Goal: Communication & Community: Answer question/provide support

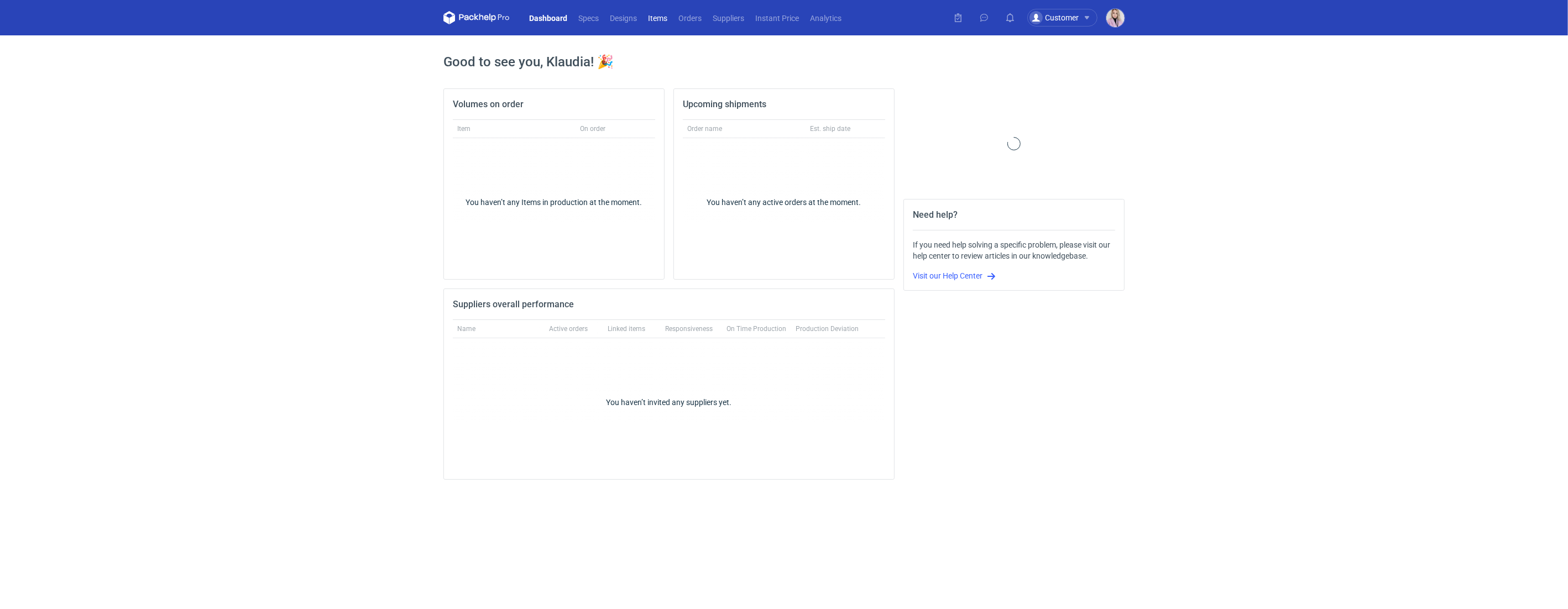
click at [673, 16] on link "Items" at bounding box center [658, 18] width 31 height 13
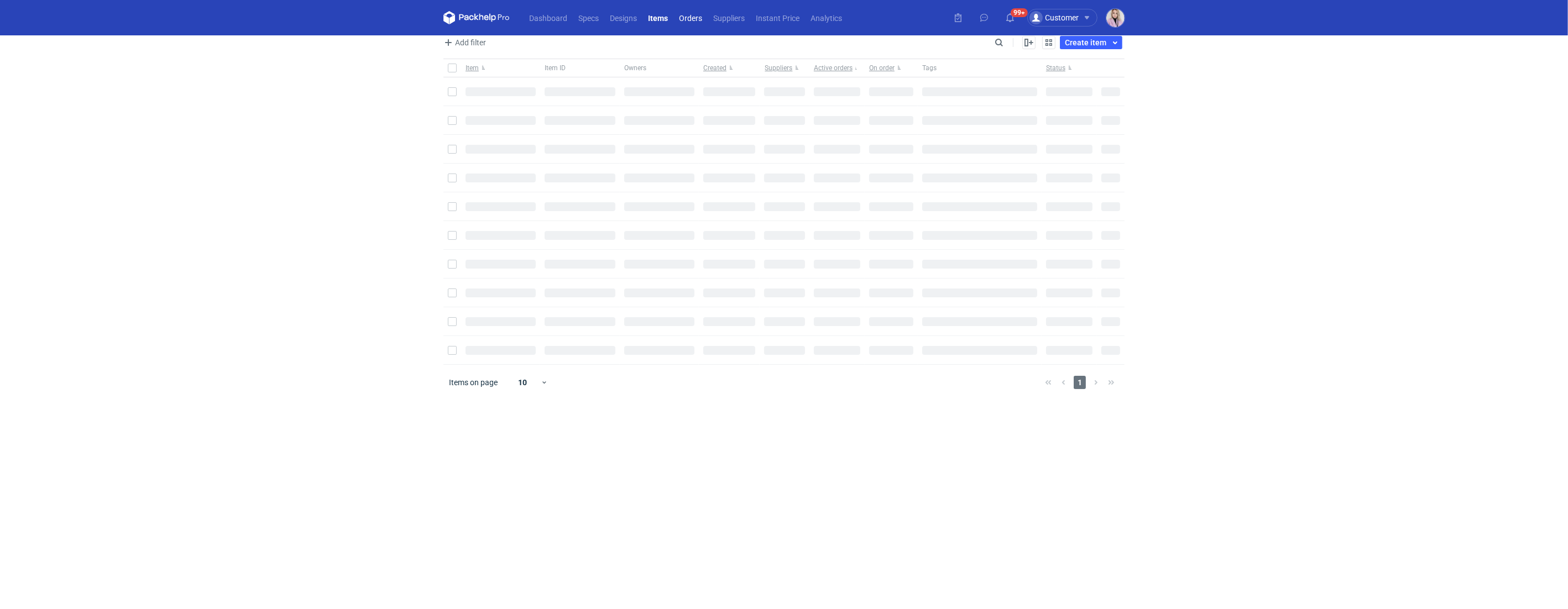
click at [690, 20] on link "Orders" at bounding box center [690, 18] width 34 height 13
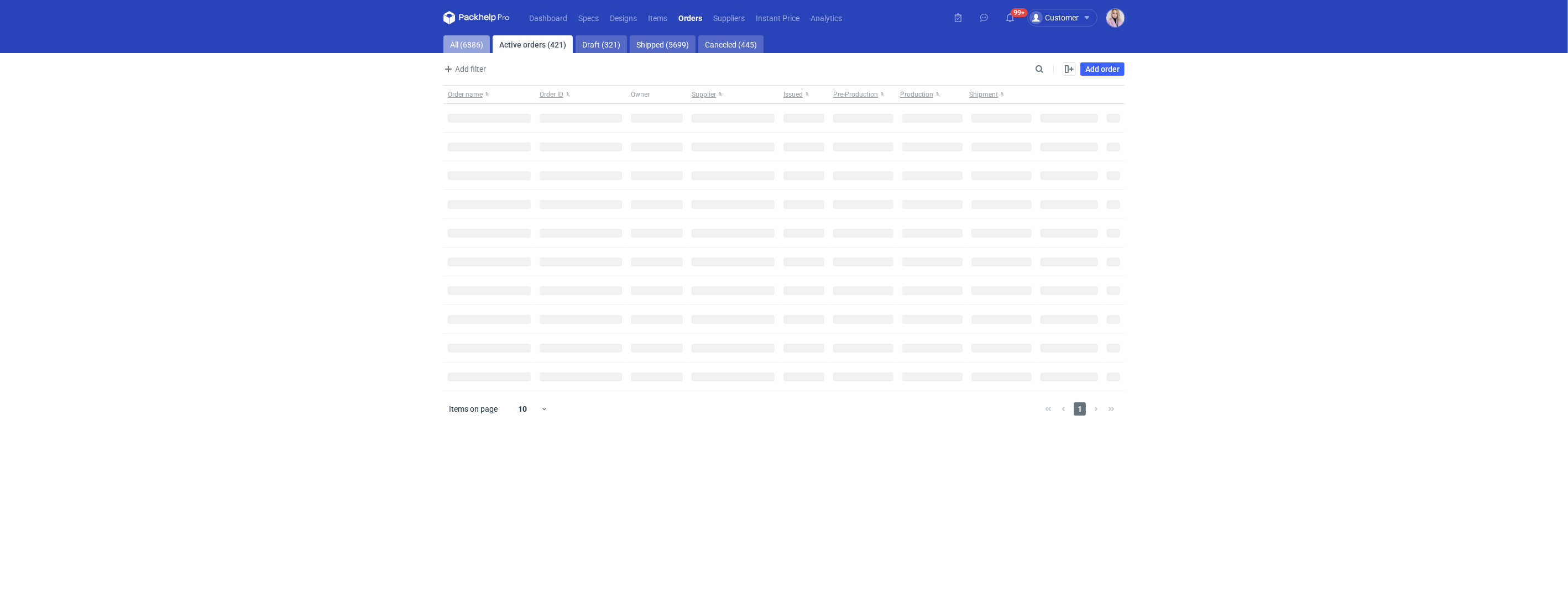
click at [453, 44] on link "All (6886)" at bounding box center [467, 44] width 47 height 18
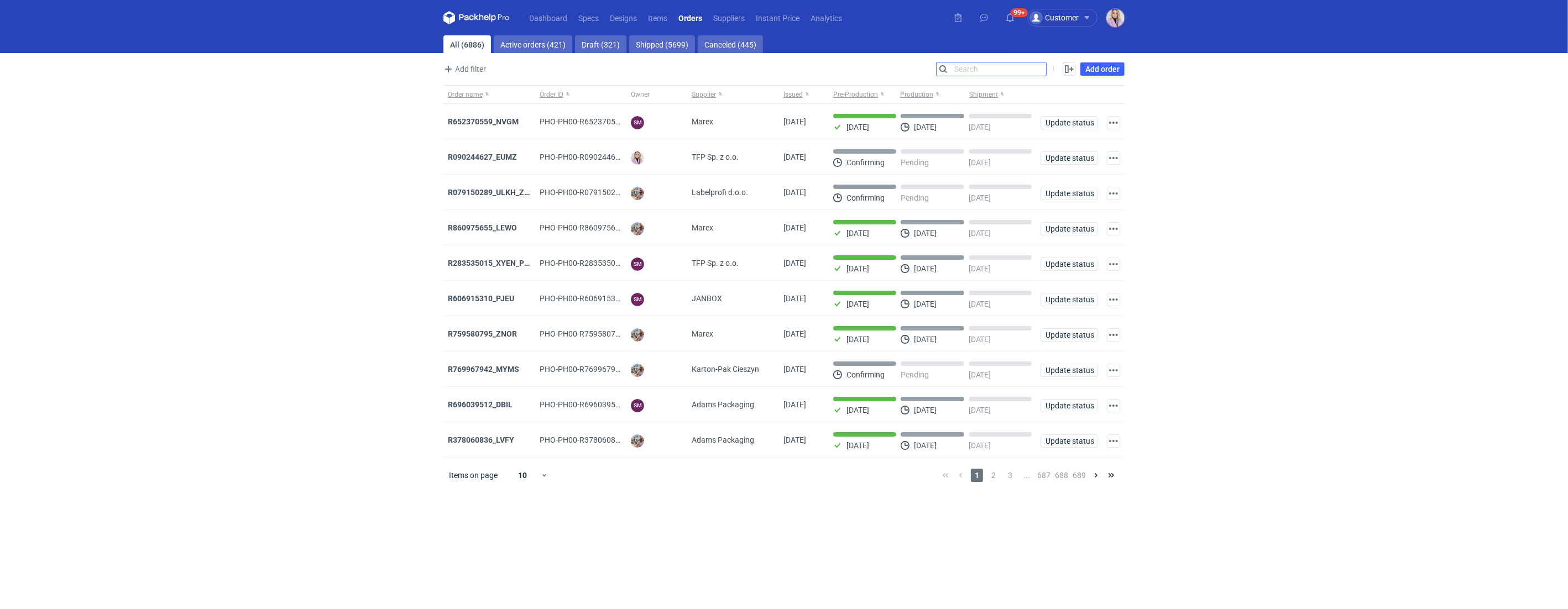
click at [1039, 70] on input "Search" at bounding box center [991, 69] width 110 height 13
click at [1038, 70] on input "Search" at bounding box center [991, 69] width 110 height 13
paste input "LARK"
type input "LARK"
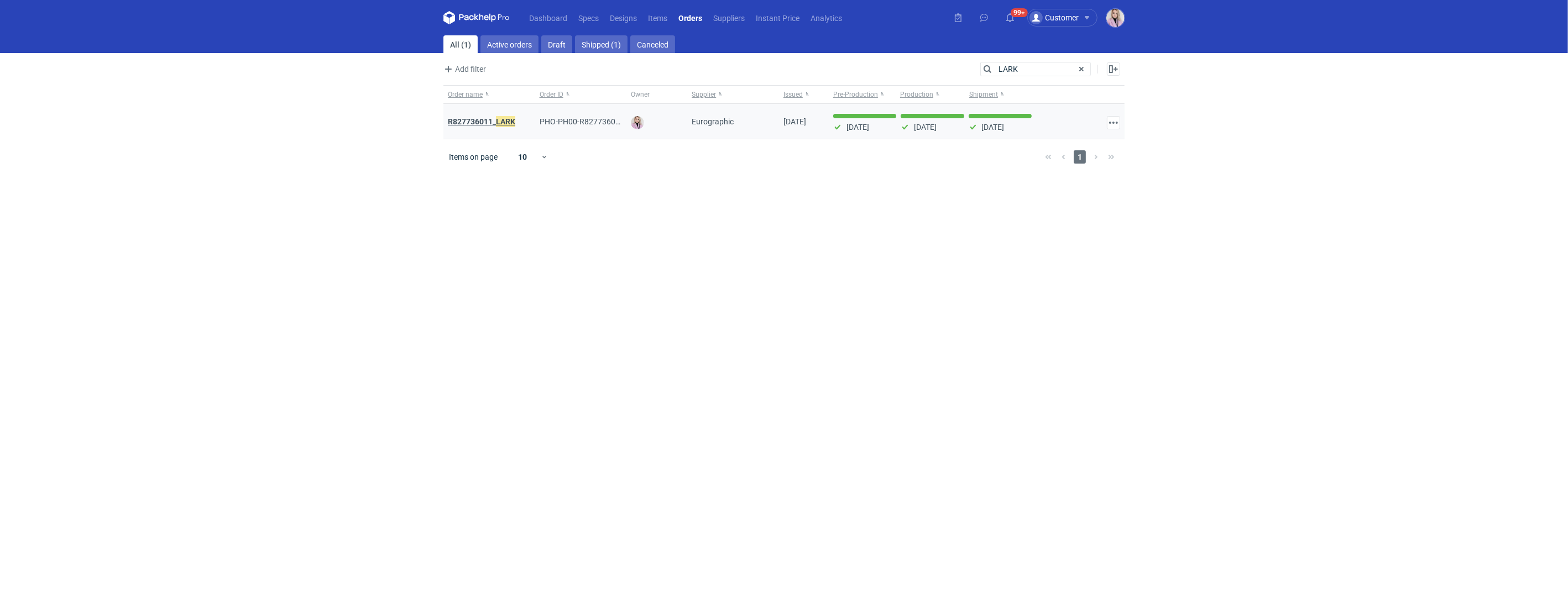
click at [485, 123] on strong "R827736011_ LARK" at bounding box center [482, 121] width 68 height 12
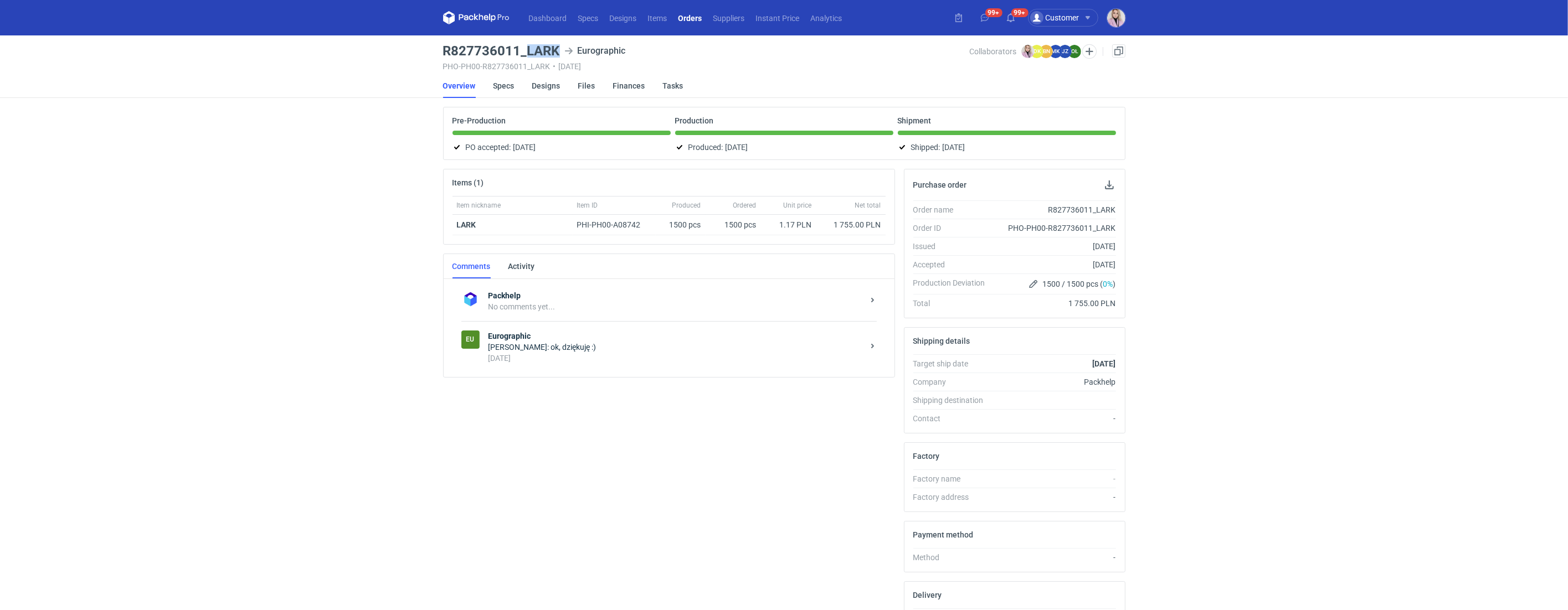
drag, startPoint x: 557, startPoint y: 48, endPoint x: 527, endPoint y: 51, distance: 30.1
click at [527, 51] on h3 "R827736011_LARK" at bounding box center [501, 51] width 117 height 13
copy h3 "LARK"
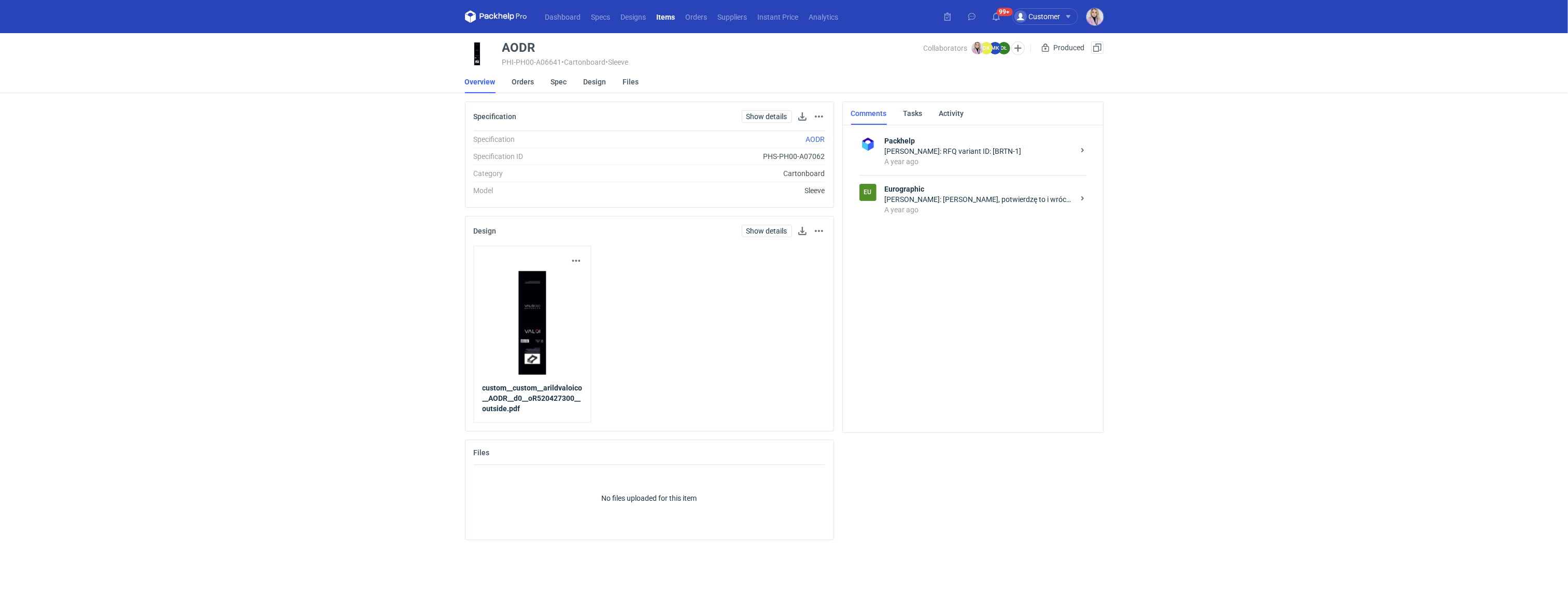
click at [982, 208] on div "A year ago" at bounding box center [979, 209] width 189 height 10
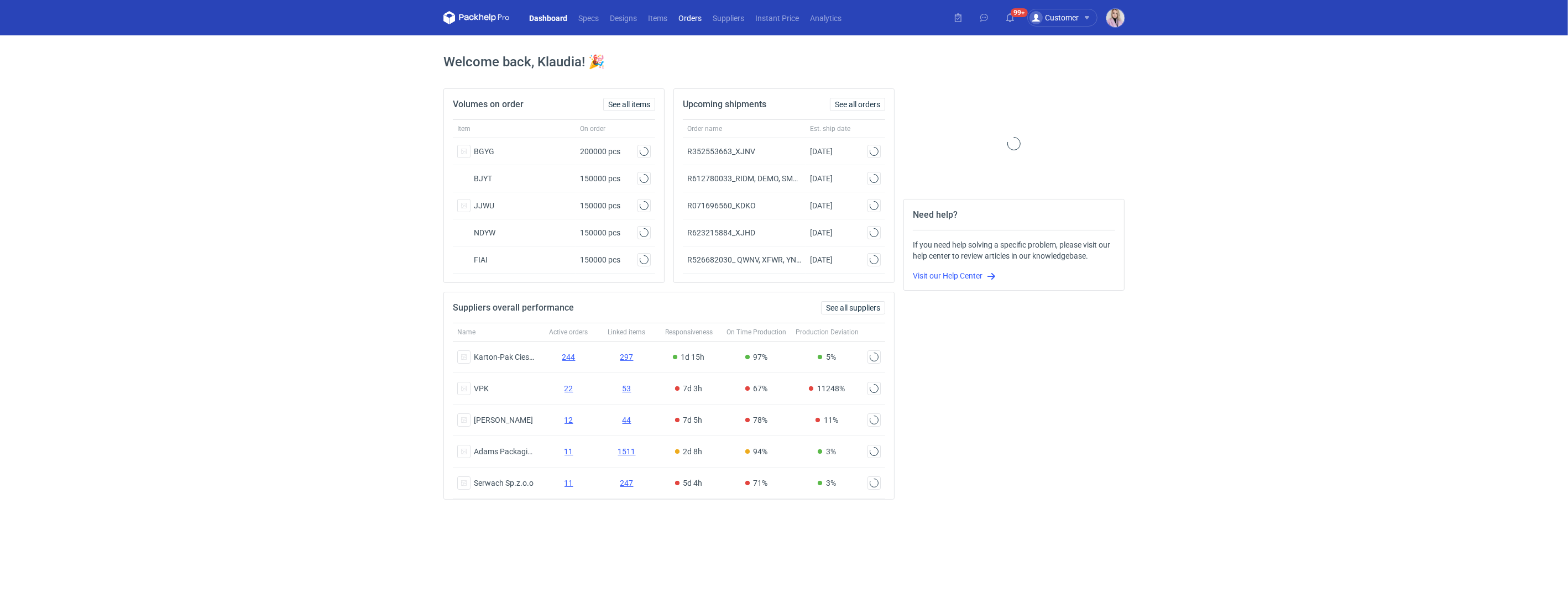
click at [687, 19] on link "Orders" at bounding box center [690, 18] width 34 height 13
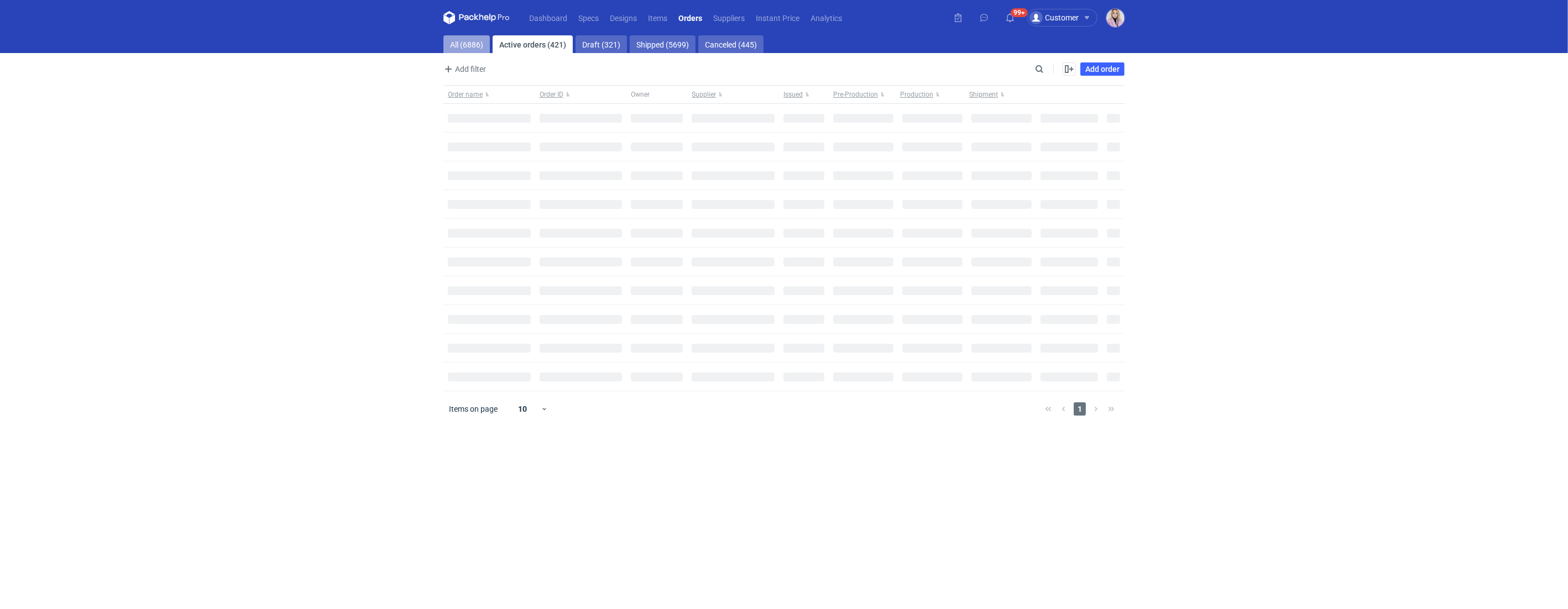
click at [456, 46] on link "All (6886)" at bounding box center [467, 44] width 47 height 18
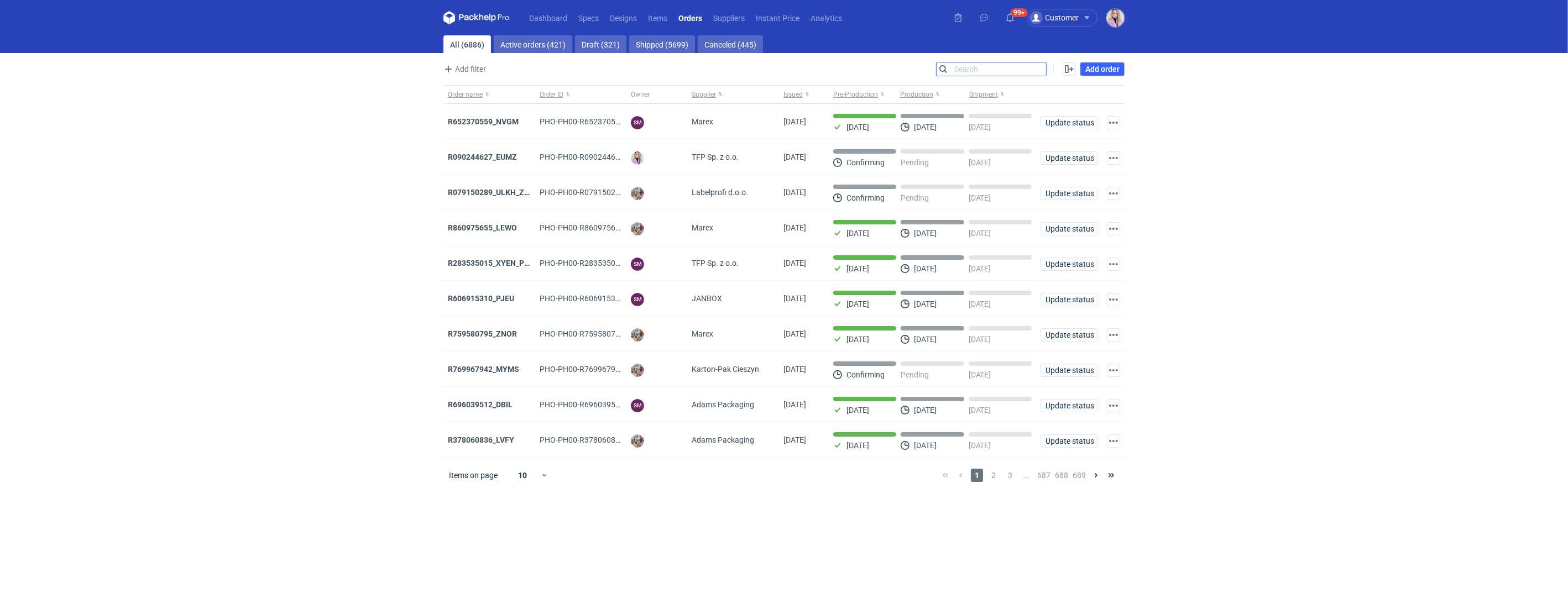
click at [1046, 70] on div "Search" at bounding box center [991, 69] width 110 height 14
click at [1045, 70] on input "Search" at bounding box center [991, 69] width 110 height 13
paste input "JGWC"
type input "JGWC"
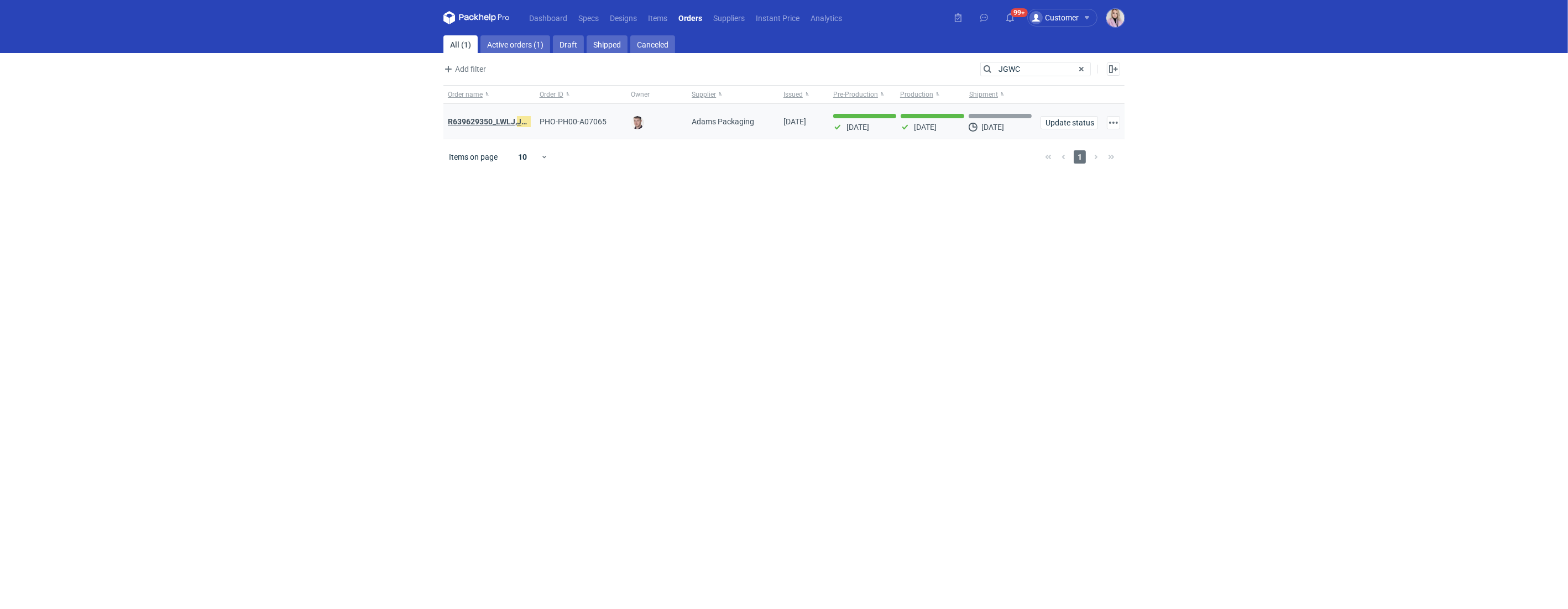
click at [485, 123] on strong "R639629350_LWLJ, JGWC" at bounding box center [493, 121] width 91 height 12
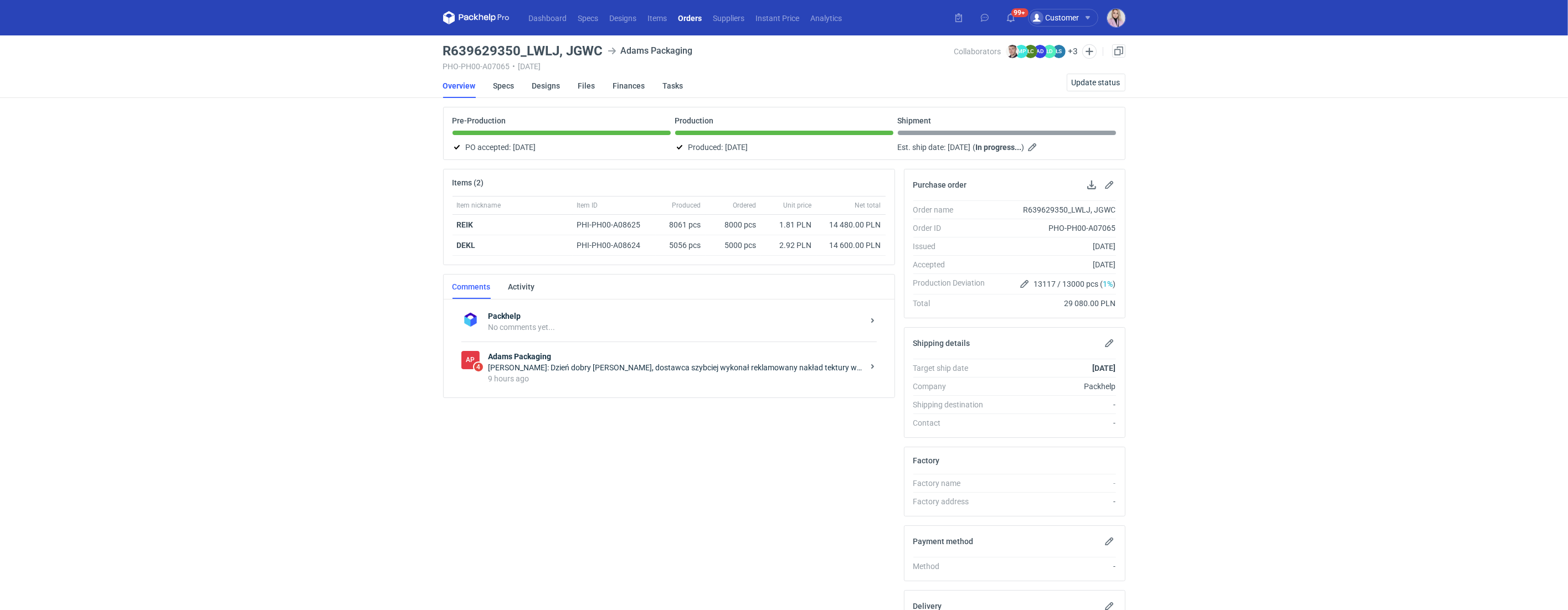
click at [606, 365] on div "Anita Dolczewska: Dzień dobry Panie Macieju, dostawca szybciej wykonał reklamow…" at bounding box center [676, 367] width 375 height 11
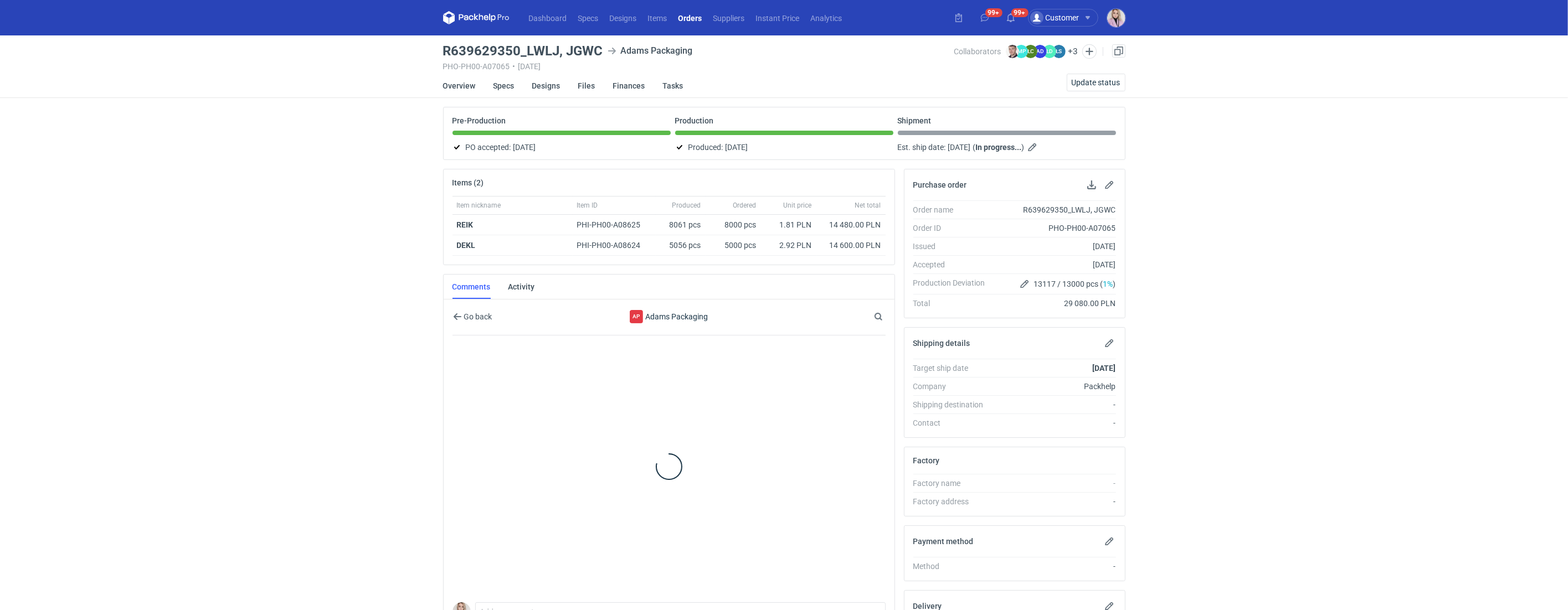
scroll to position [20, 0]
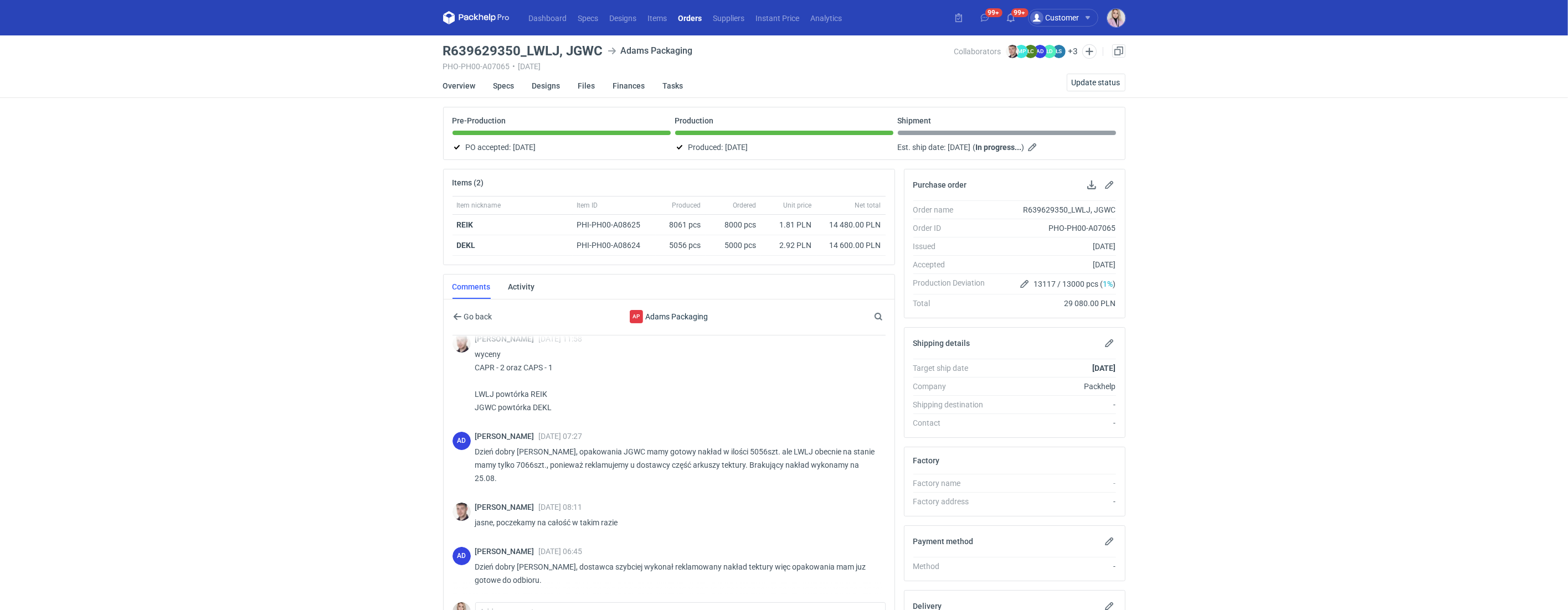
click at [392, 463] on div "Dashboard Specs Designs Items Orders Suppliers Instant Price Analytics 99+ 99+ …" at bounding box center [784, 305] width 1568 height 610
click at [390, 423] on div "Dashboard Specs Designs Items Orders Suppliers Instant Price Analytics 99+ 99+ …" at bounding box center [784, 305] width 1568 height 610
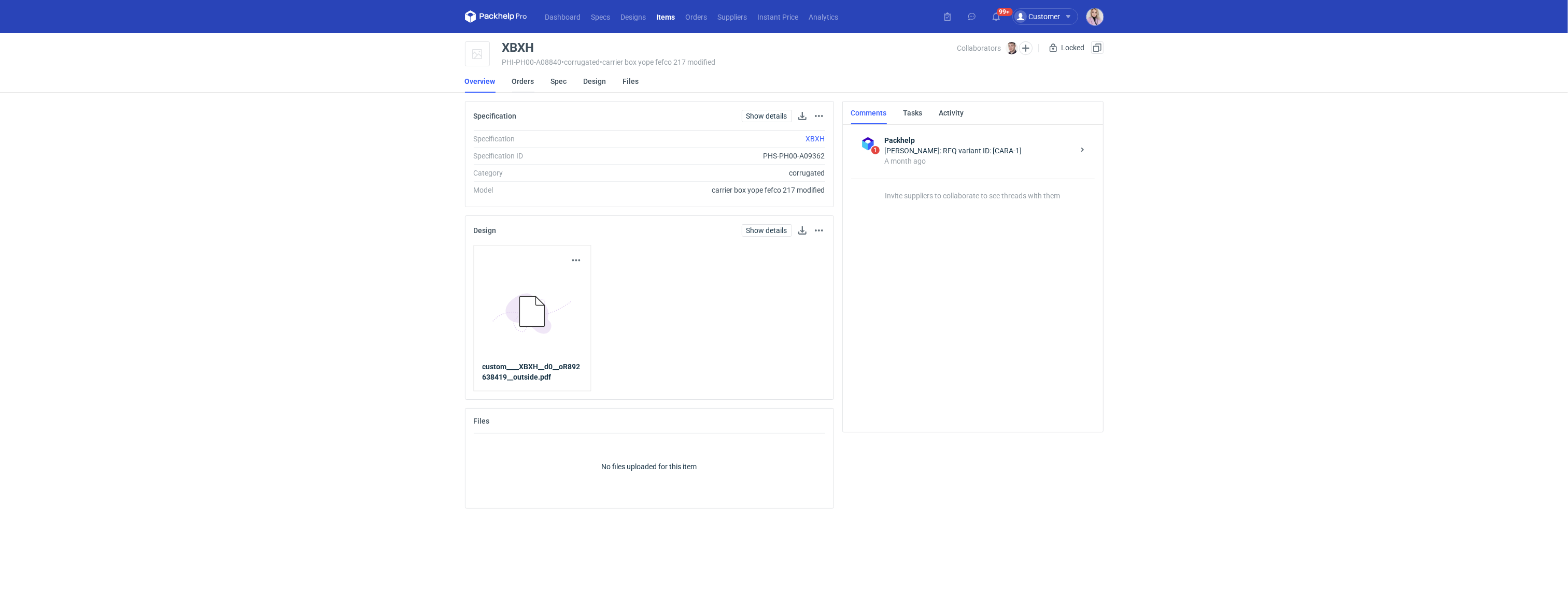
click at [522, 78] on link "Orders" at bounding box center [523, 81] width 23 height 23
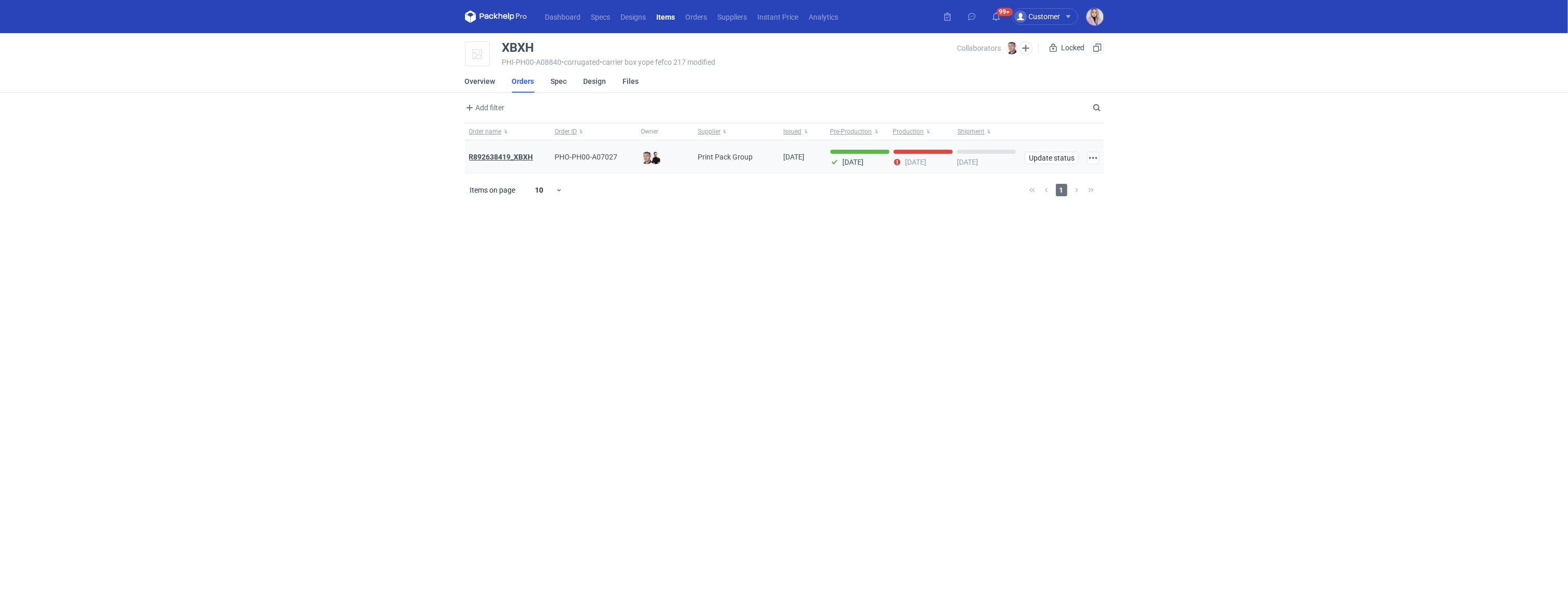
click at [507, 157] on strong "R892638419_XBXH" at bounding box center [502, 157] width 65 height 9
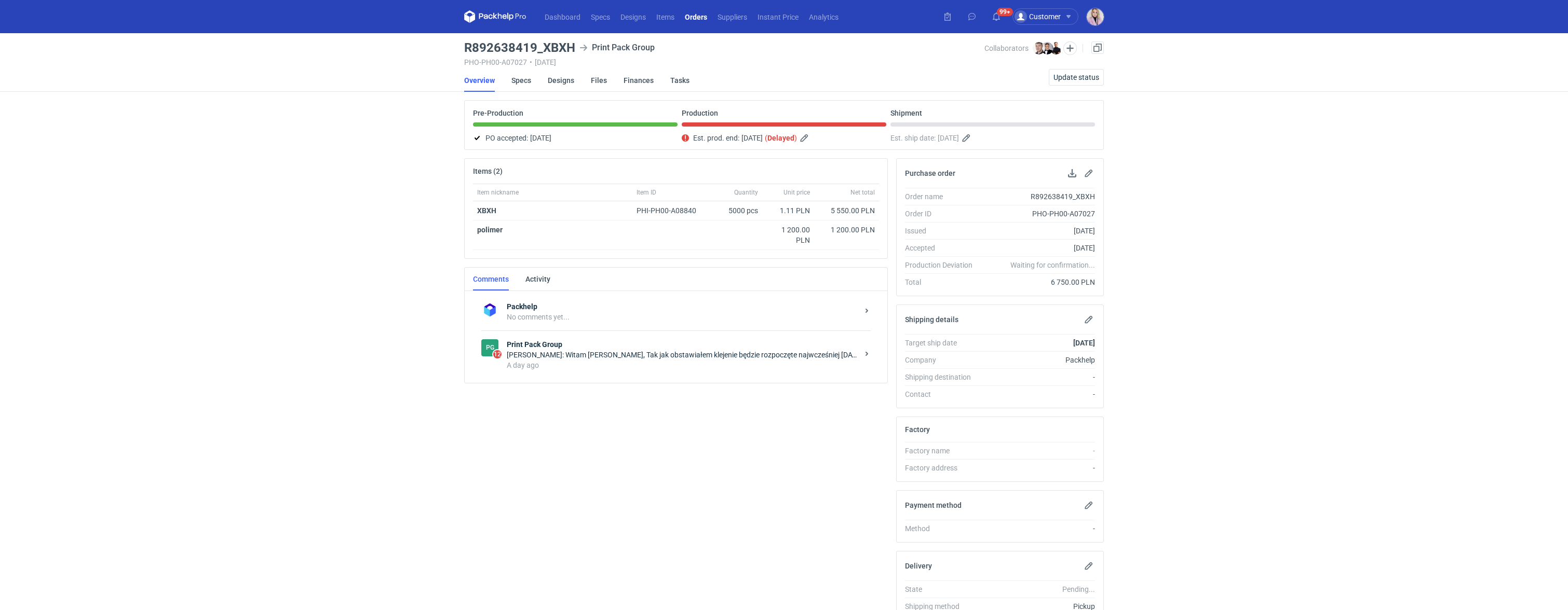
click at [582, 352] on div "Filip Sobolewski: Witam Panie Tomku, Tak jak obstawiałem klejenie będzie rozpoc…" at bounding box center [682, 355] width 352 height 10
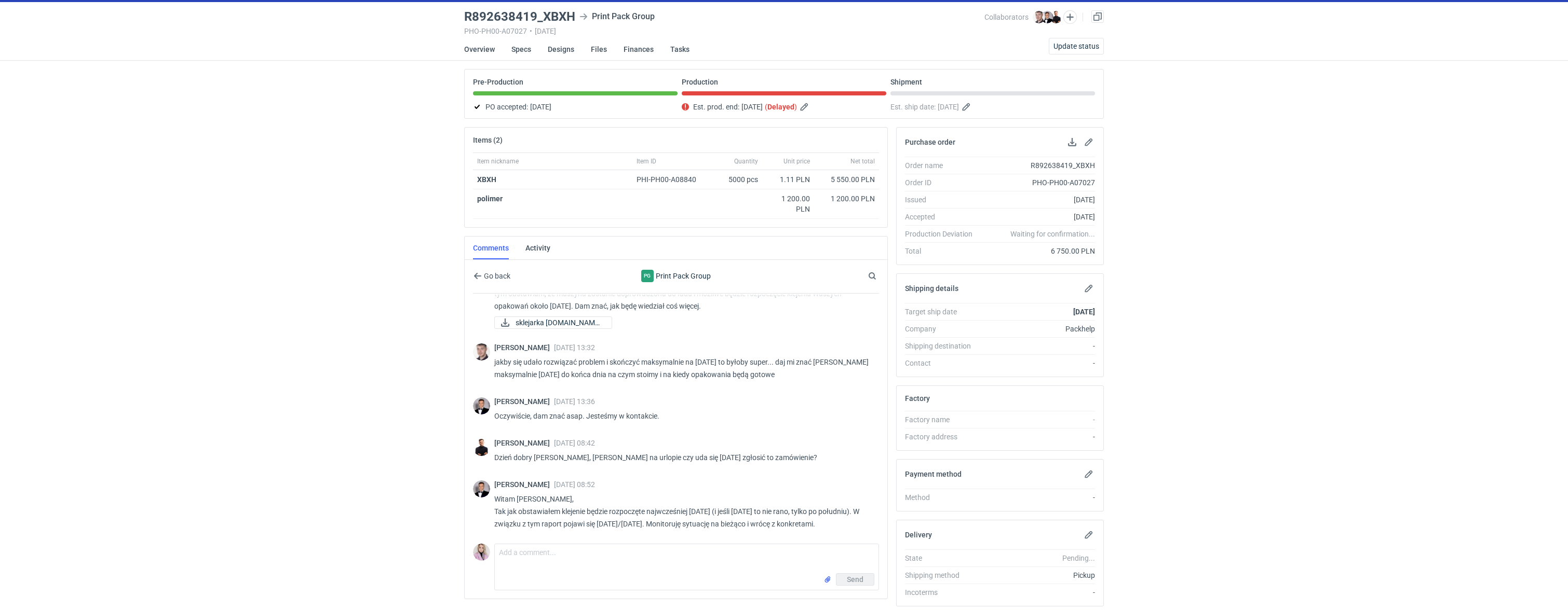
scroll to position [34, 0]
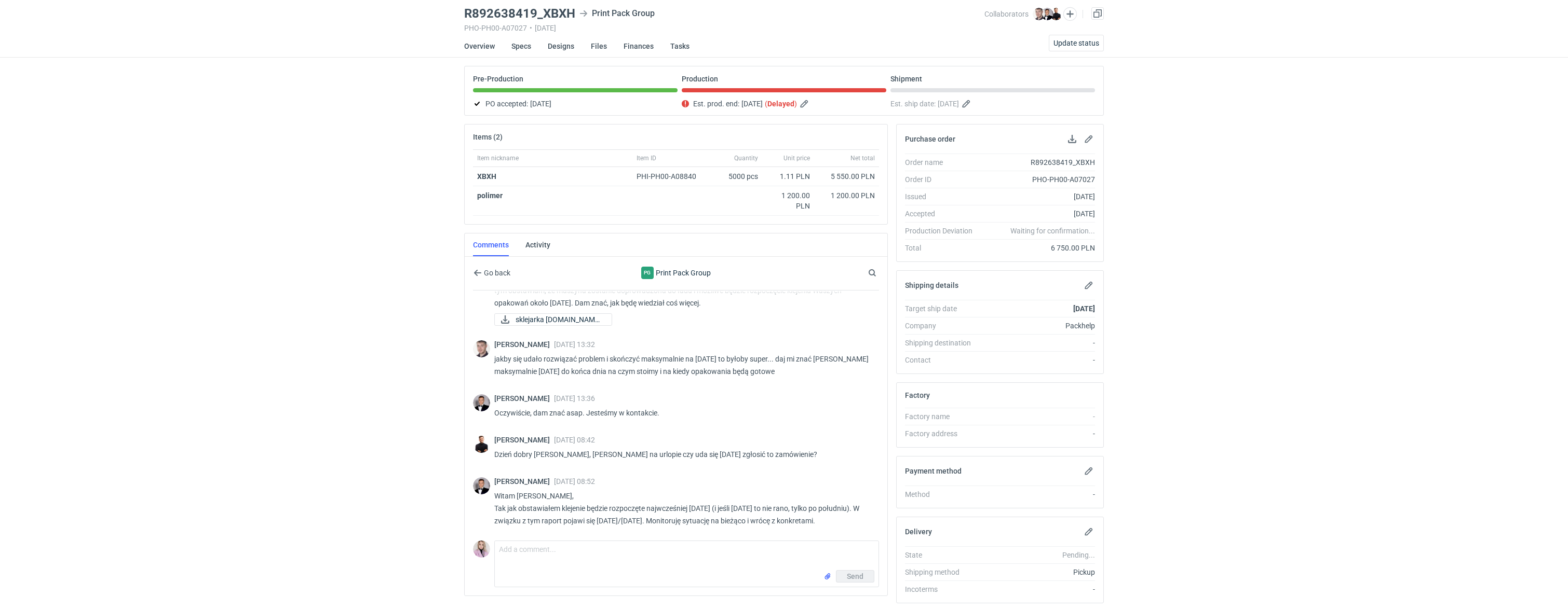
click at [429, 446] on div "Dashboard Specs Designs Items Orders Suppliers Instant Price Analytics 99+ Cust…" at bounding box center [784, 271] width 1568 height 610
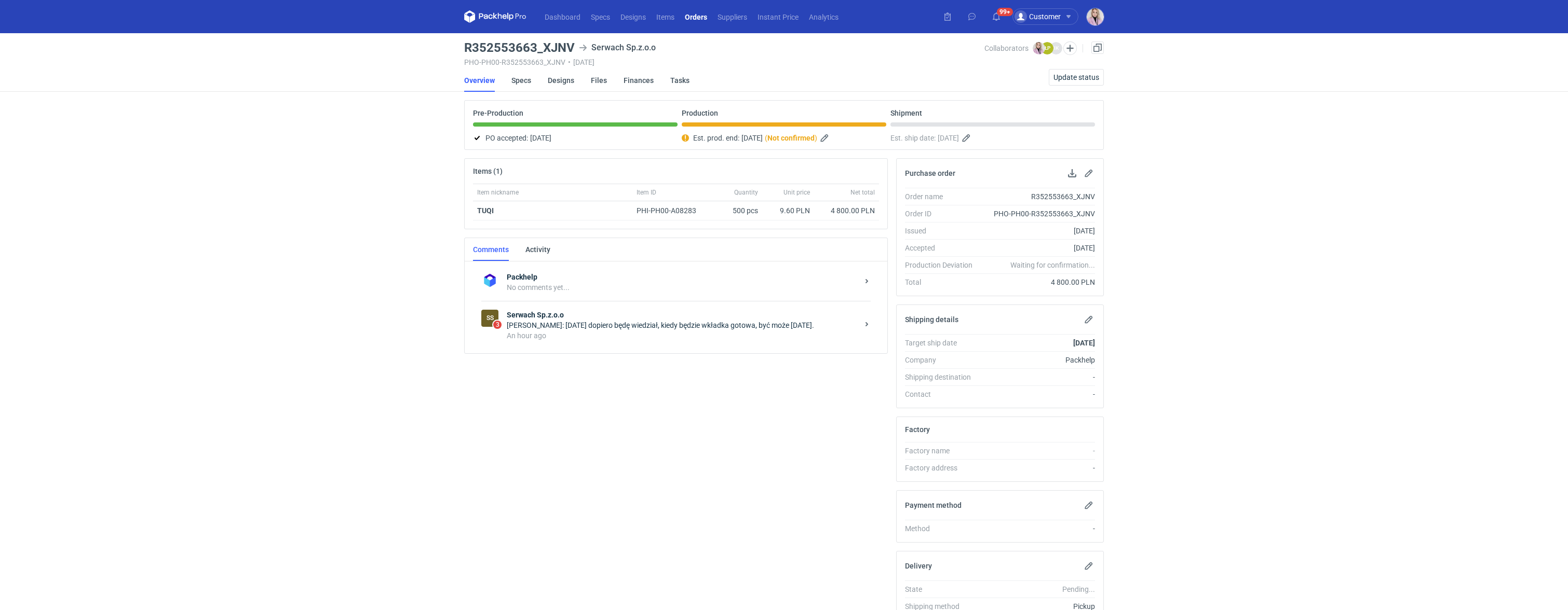
click at [713, 327] on div "[PERSON_NAME]: [DATE] dopiero będę wiedział, kiedy będzie wkładka gotowa, być m…" at bounding box center [682, 325] width 352 height 10
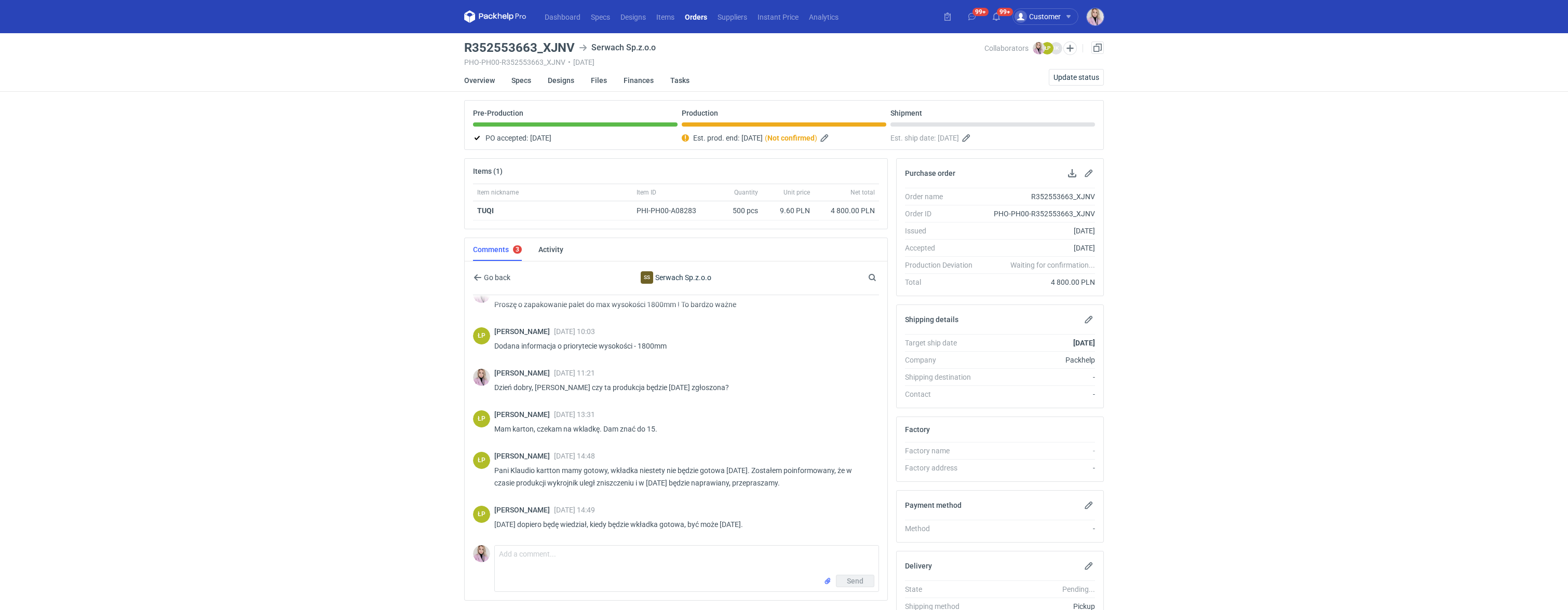
scroll to position [73, 0]
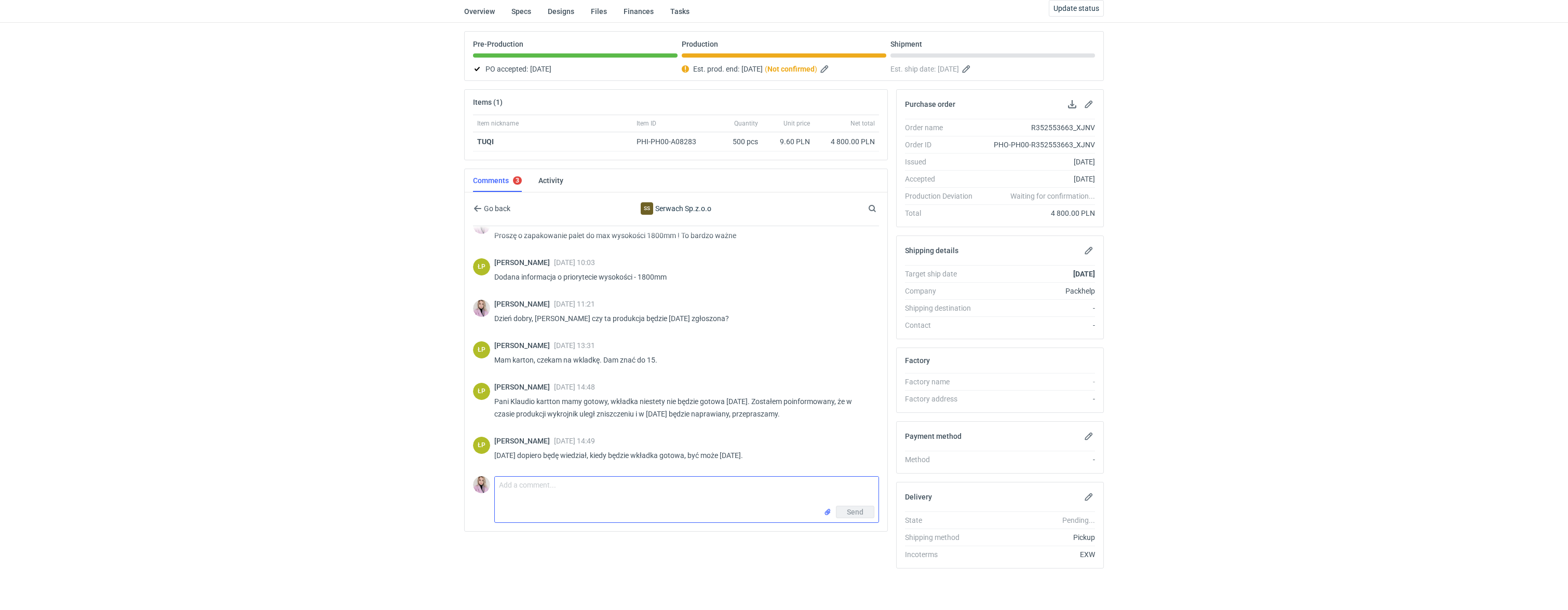
click at [533, 497] on textarea "Comment message" at bounding box center [686, 492] width 383 height 29
click at [533, 484] on textarea "Comment message" at bounding box center [686, 492] width 383 height 29
type textarea "[PERSON_NAME], czekam zatem do [DATE]. Mam nadzieję, że wkładka będzie gotowa n…"
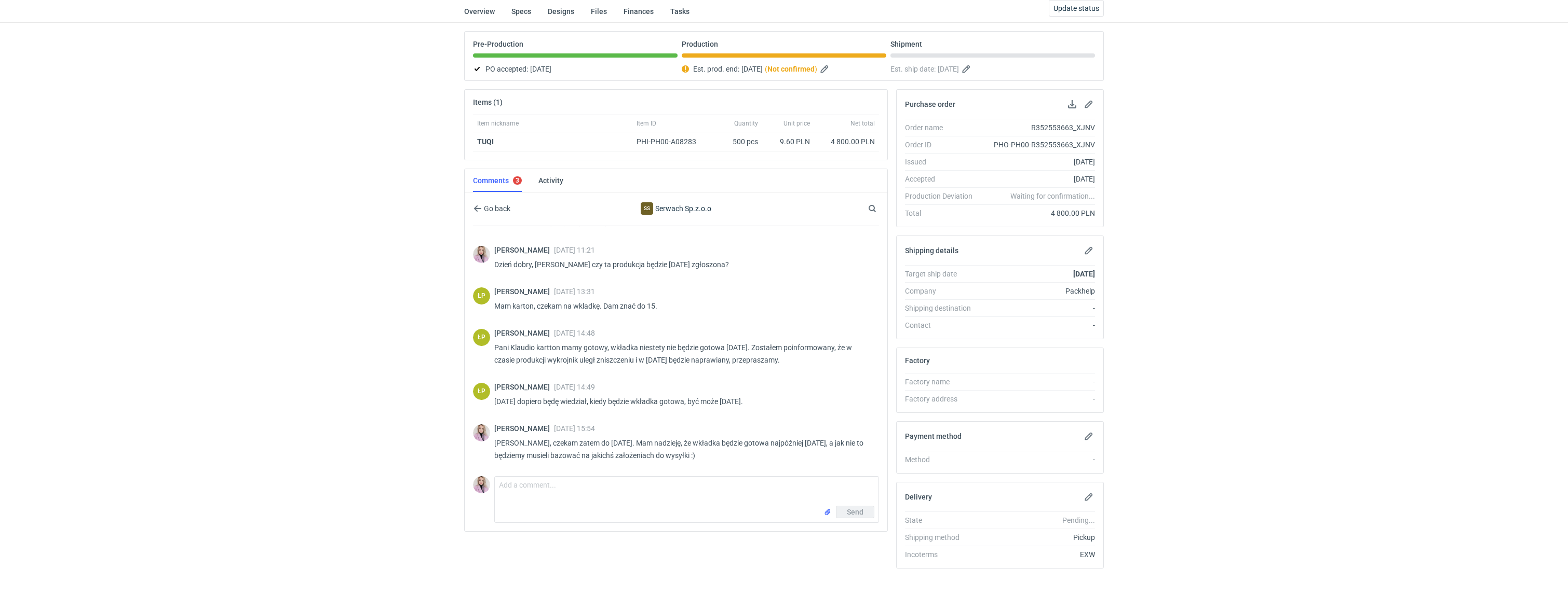
scroll to position [114, 0]
